Goal: Information Seeking & Learning: Check status

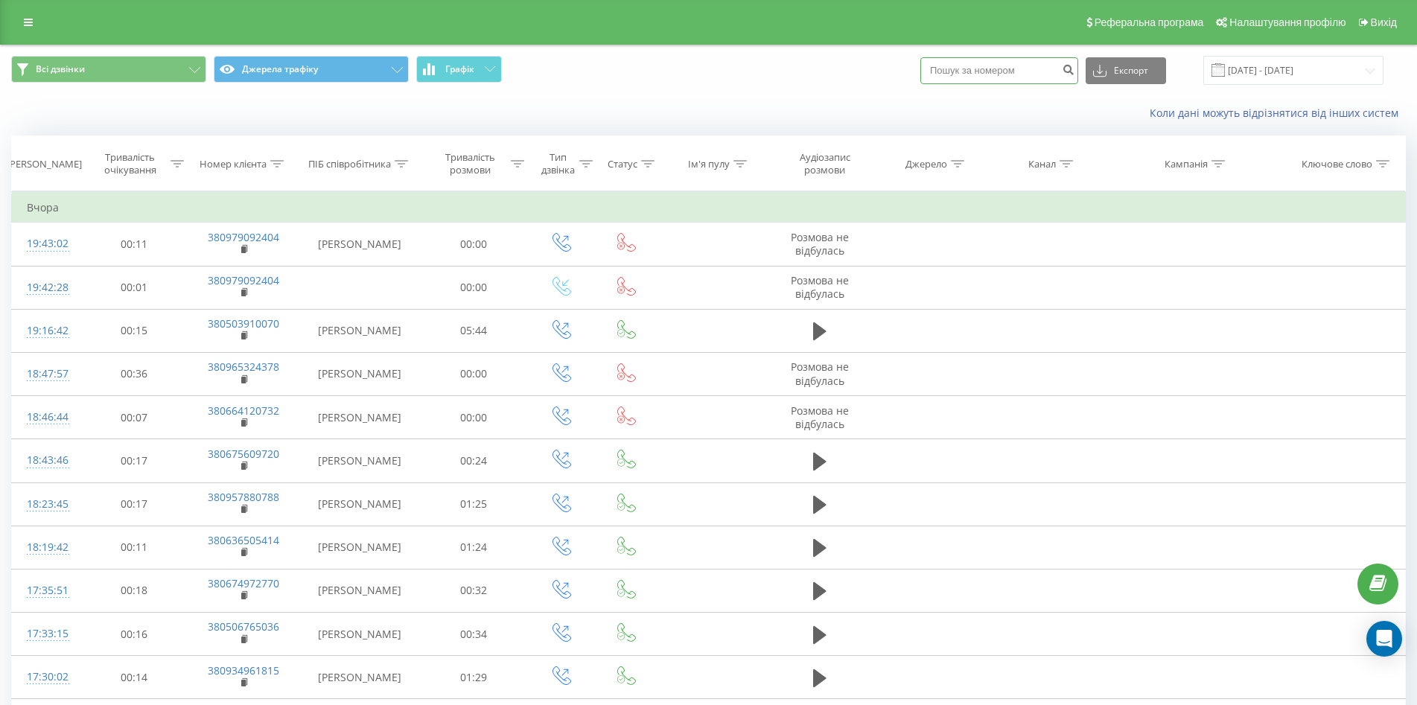
click at [1008, 75] on input at bounding box center [999, 70] width 158 height 27
paste input "093) 496-18-15"
type input "0934961815"
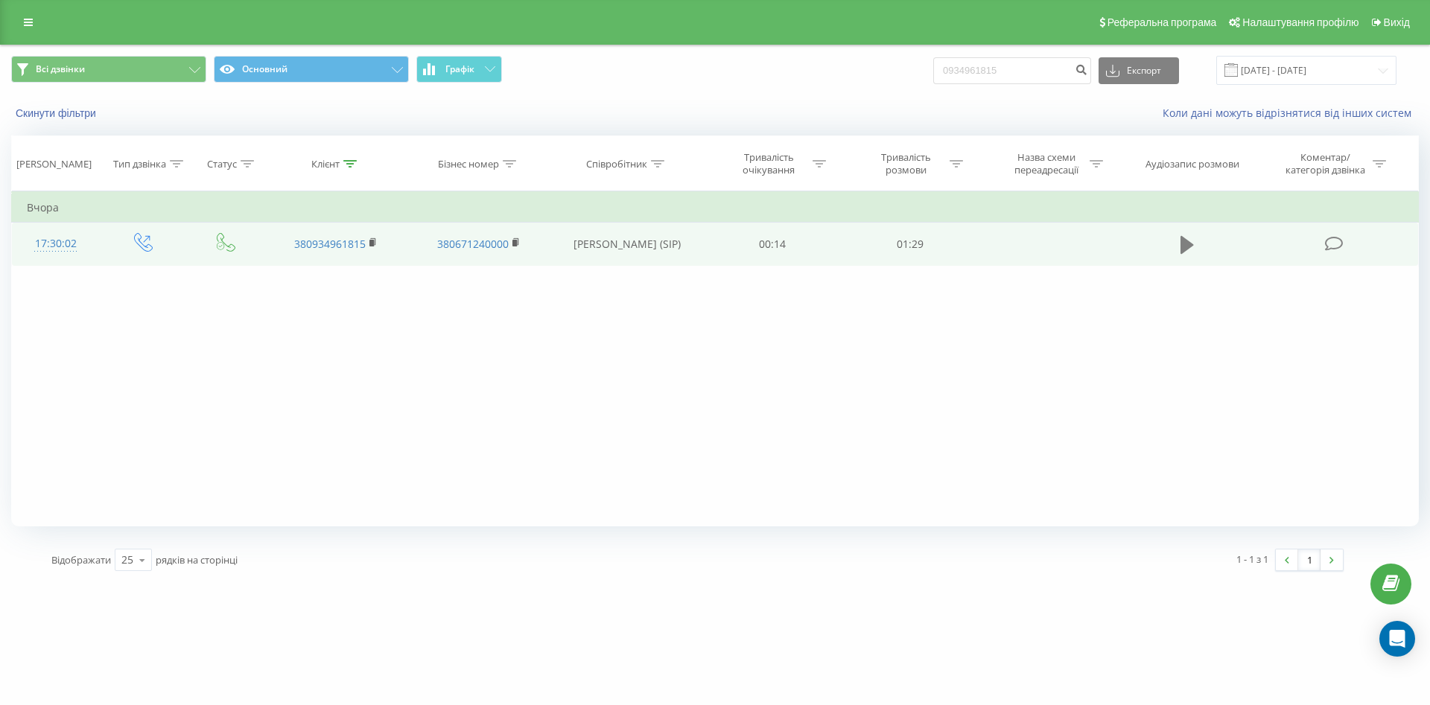
click at [1192, 243] on icon at bounding box center [1186, 245] width 13 height 21
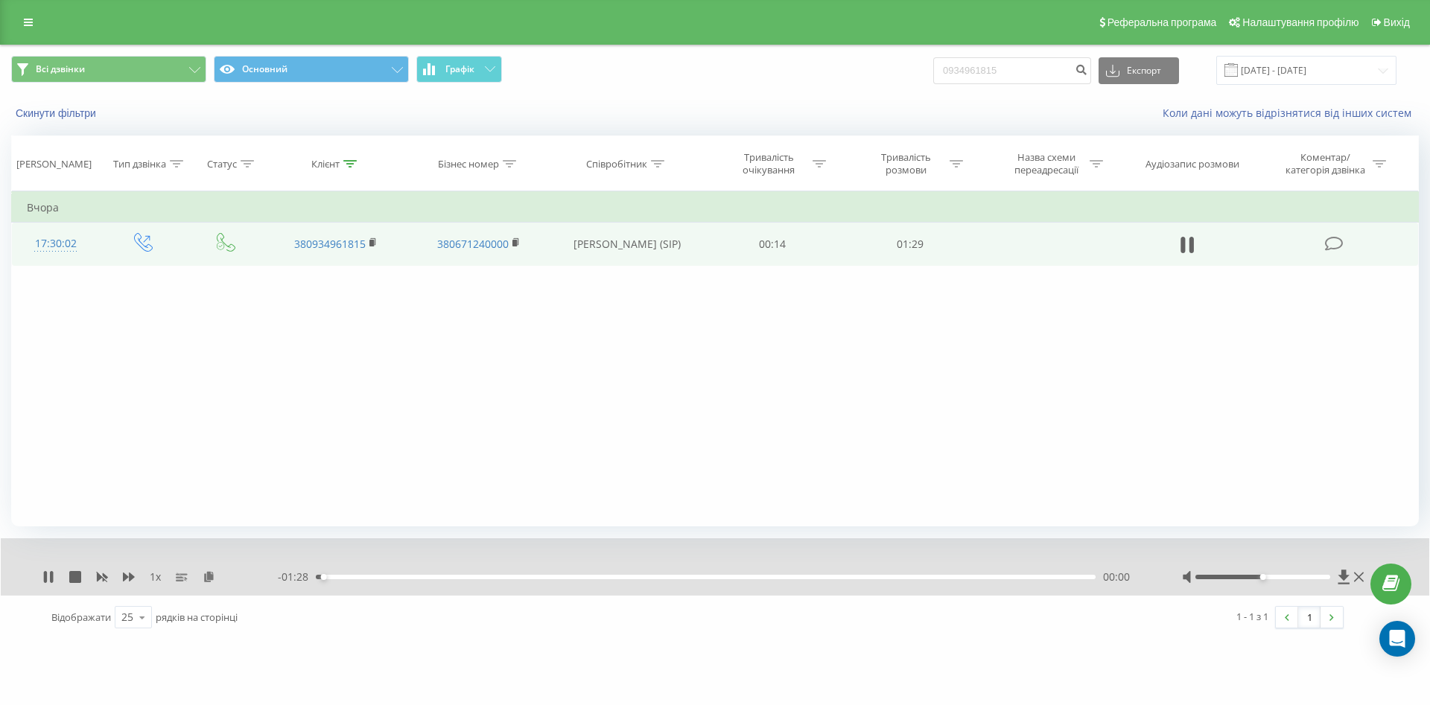
click at [366, 574] on div "- 01:28 00:00 00:00" at bounding box center [711, 577] width 867 height 15
click at [410, 579] on div "00:01" at bounding box center [706, 577] width 780 height 4
click at [451, 576] on div "00:12" at bounding box center [706, 577] width 780 height 4
click at [512, 576] on div "00:16" at bounding box center [706, 577] width 780 height 4
click at [553, 576] on div "00:27" at bounding box center [706, 577] width 780 height 4
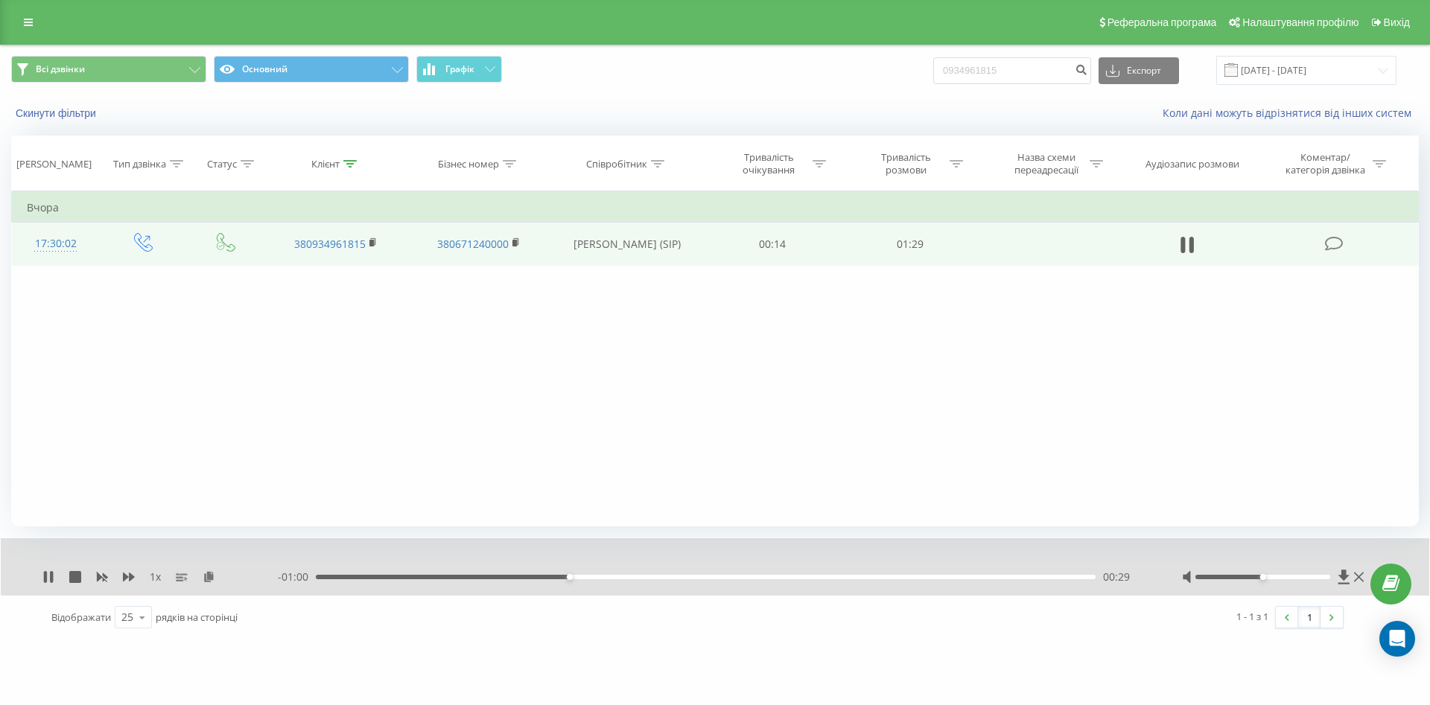
click at [604, 576] on div "00:29" at bounding box center [706, 577] width 780 height 4
click at [664, 577] on div "00:35" at bounding box center [706, 577] width 780 height 4
click at [699, 576] on div "00:41" at bounding box center [706, 577] width 780 height 4
click at [742, 577] on div "00:49" at bounding box center [706, 577] width 780 height 4
click at [774, 577] on div "00:52" at bounding box center [706, 577] width 780 height 4
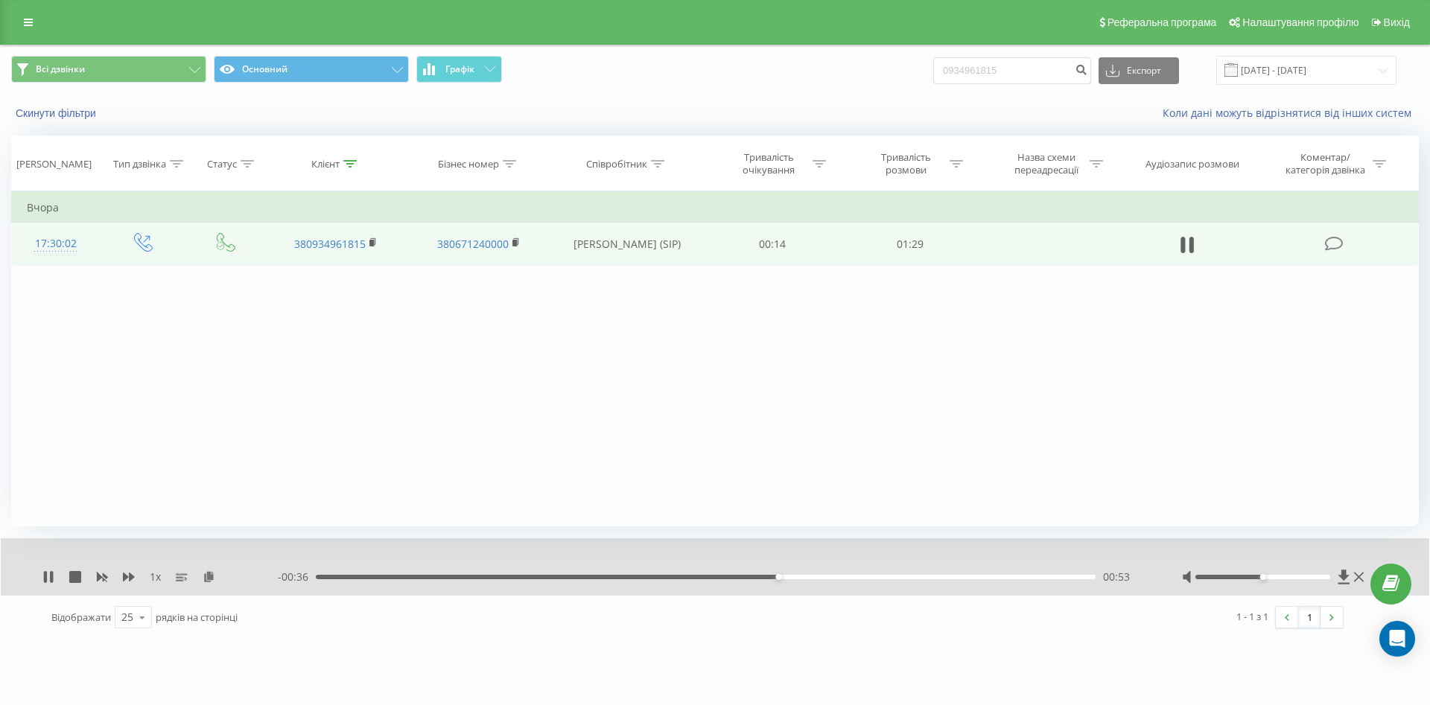
click at [806, 576] on div "00:53" at bounding box center [706, 577] width 780 height 4
click at [875, 576] on div "01:04" at bounding box center [706, 577] width 780 height 4
click at [903, 575] on div "01:05" at bounding box center [706, 577] width 780 height 4
click at [936, 581] on div "- 00:21 01:07 01:07" at bounding box center [711, 577] width 867 height 15
click at [71, 573] on icon at bounding box center [75, 577] width 12 height 12
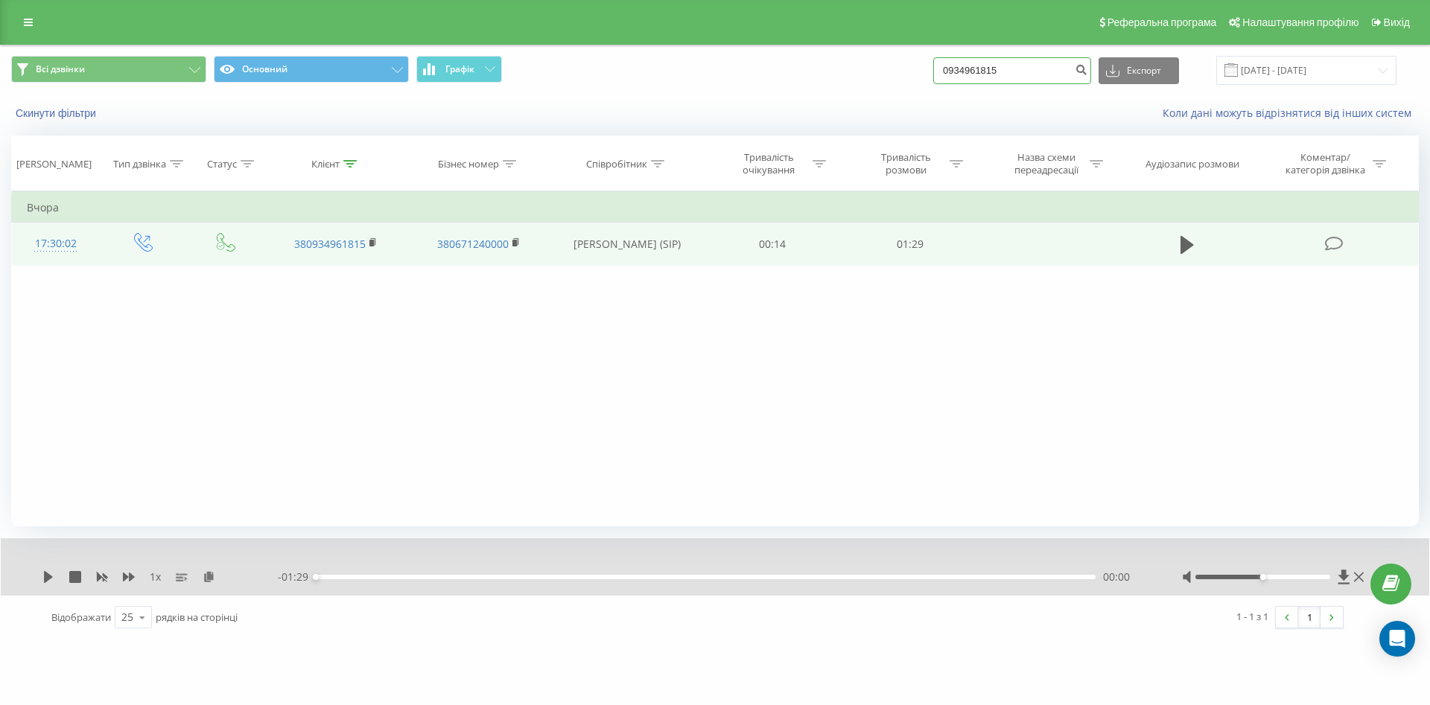
drag, startPoint x: 1041, startPoint y: 69, endPoint x: 902, endPoint y: 59, distance: 139.7
click at [902, 59] on div "Всі дзвінки Основний Графік 0934961815 Експорт .csv .xls .xlsx [DATE] - [DATE]" at bounding box center [715, 70] width 1408 height 29
paste input "7) [PHONE_NUMBER]"
type input "0971214798"
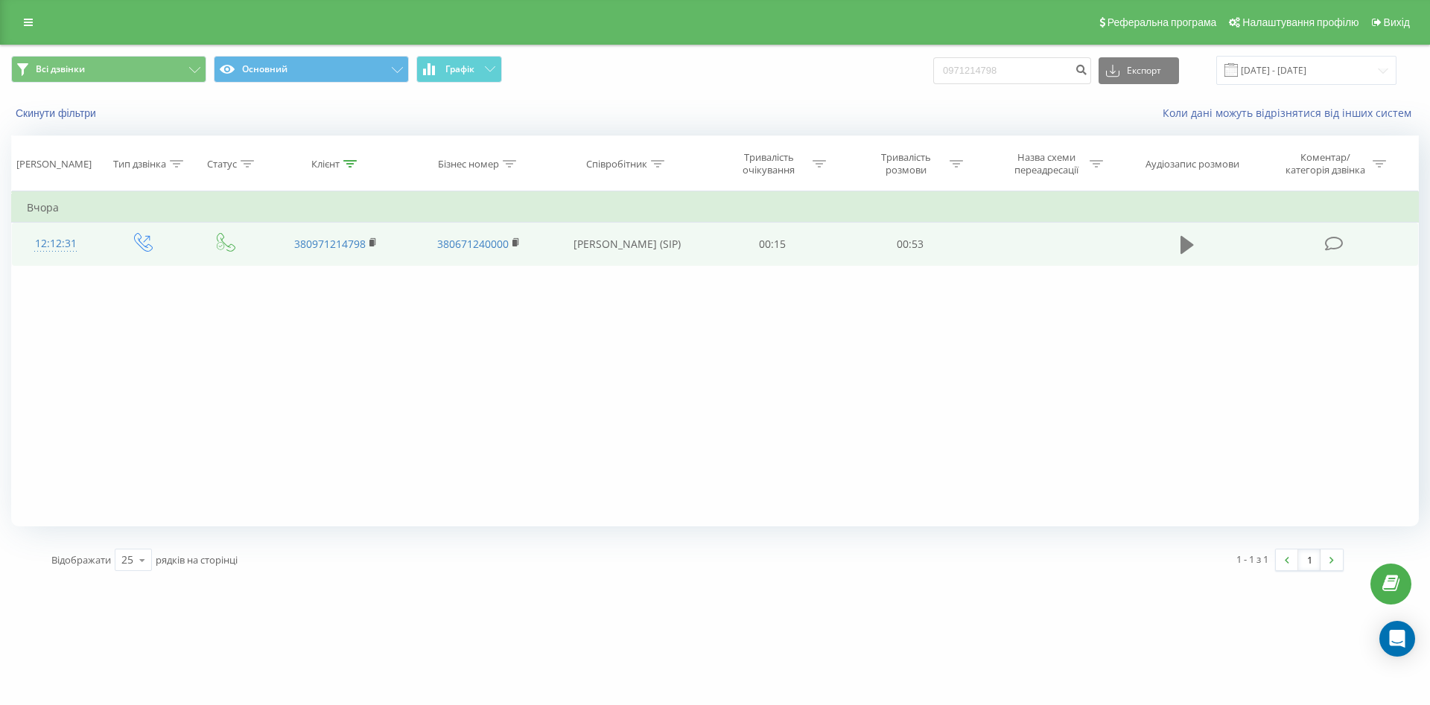
click at [1183, 241] on icon at bounding box center [1186, 245] width 13 height 18
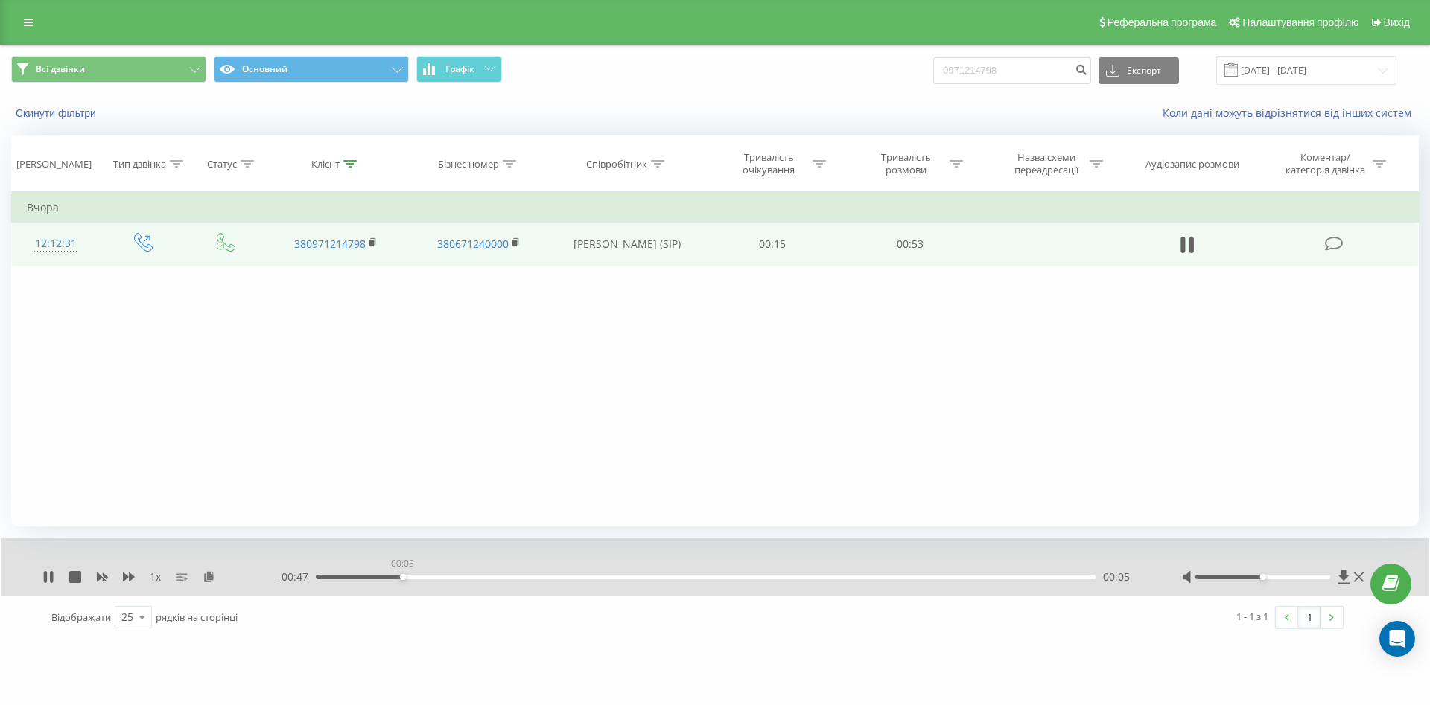
click at [402, 577] on div "00:05" at bounding box center [706, 577] width 780 height 4
click at [514, 579] on div "00:13" at bounding box center [706, 577] width 780 height 4
click at [746, 580] on div "- 00:34 00:18 00:18" at bounding box center [711, 577] width 867 height 15
click at [780, 576] on div "00:19" at bounding box center [706, 577] width 780 height 4
click at [884, 580] on div "- 00:19 00:33 00:33" at bounding box center [711, 577] width 867 height 15
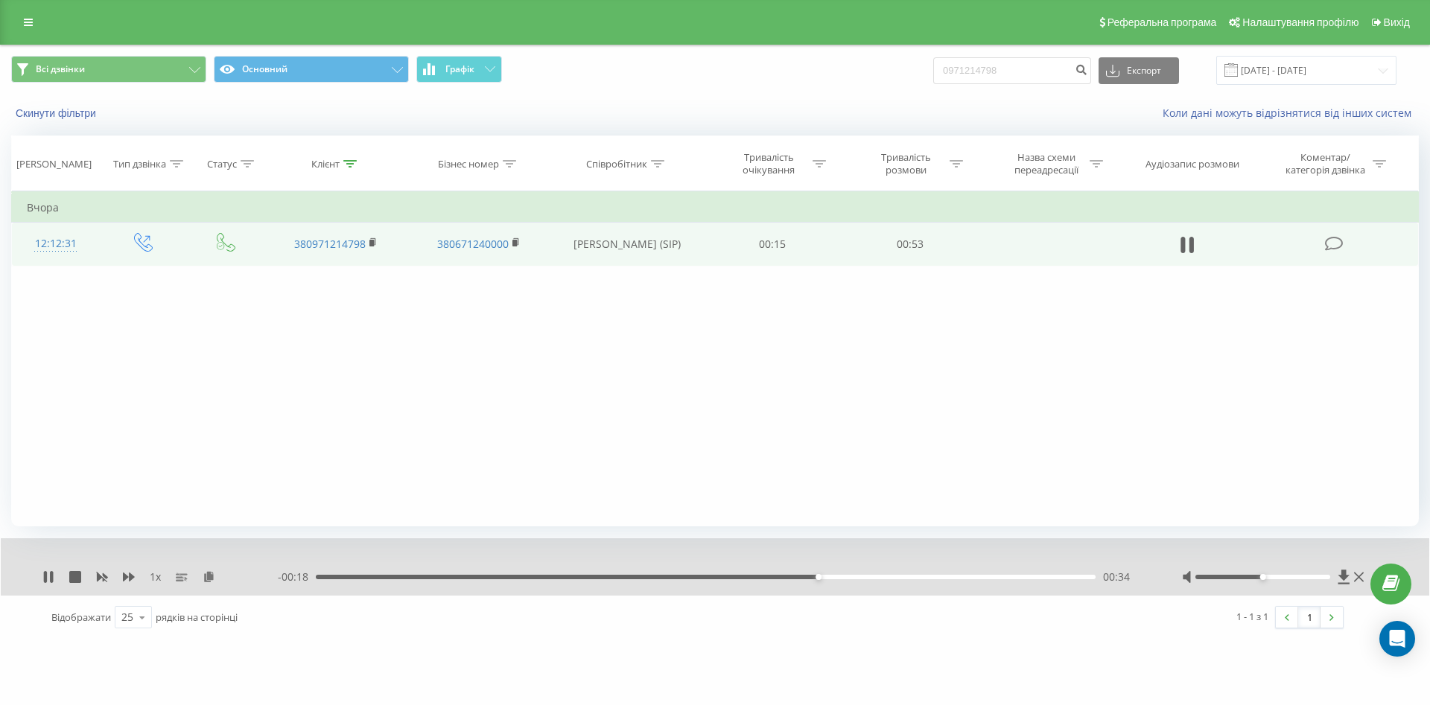
click at [915, 576] on div "00:34" at bounding box center [706, 577] width 780 height 4
click at [982, 577] on div "00:45" at bounding box center [706, 577] width 780 height 4
click at [78, 571] on icon at bounding box center [75, 577] width 12 height 12
